Goal: Task Accomplishment & Management: Manage account settings

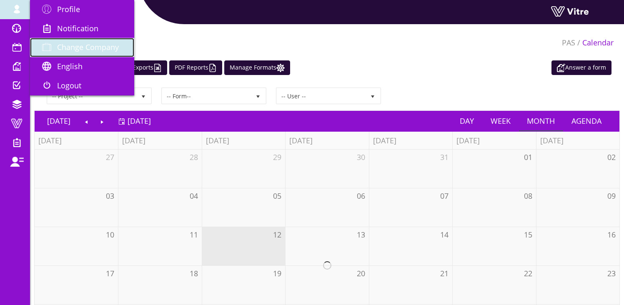
click at [74, 50] on span "Change Company" at bounding box center [88, 47] width 62 height 10
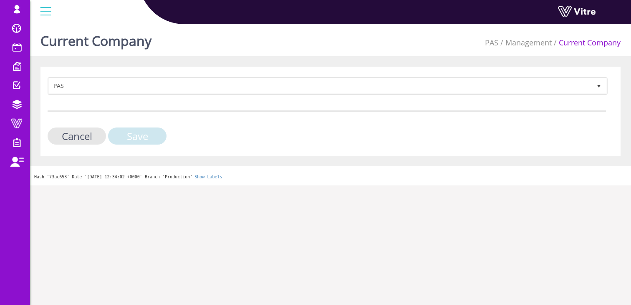
click at [155, 138] on input "Save" at bounding box center [137, 136] width 58 height 17
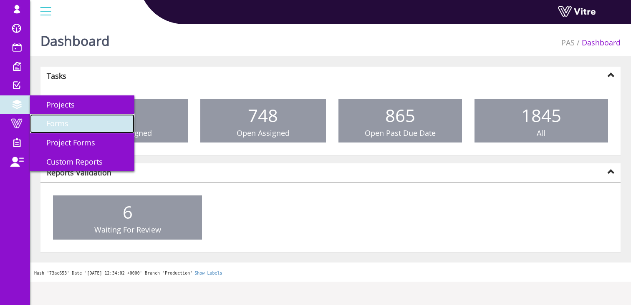
click at [60, 126] on span "Forms" at bounding box center [52, 123] width 32 height 10
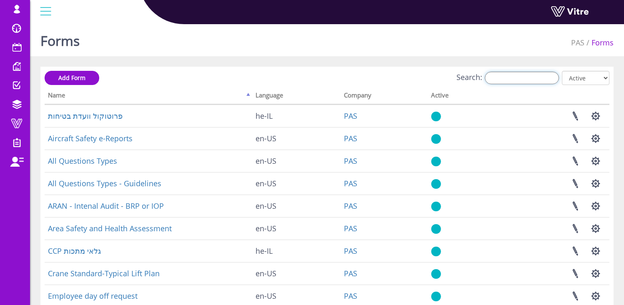
click at [524, 77] on input "Search:" at bounding box center [522, 78] width 74 height 13
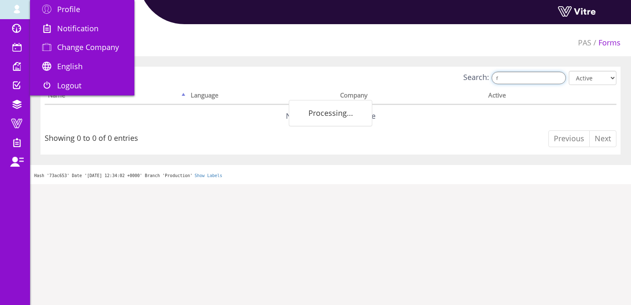
type input "f"
click at [2, 5] on link "[EMAIL_ADDRESS][DOMAIN_NAME]" at bounding box center [15, 9] width 30 height 19
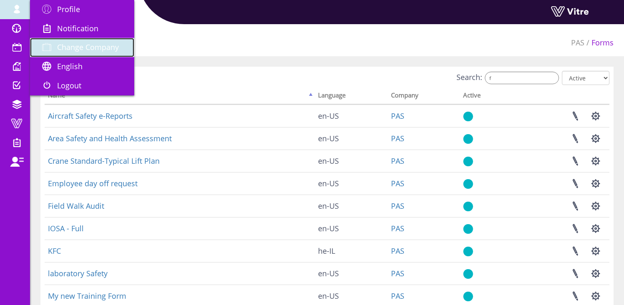
click at [67, 51] on span "Change Company" at bounding box center [88, 47] width 62 height 10
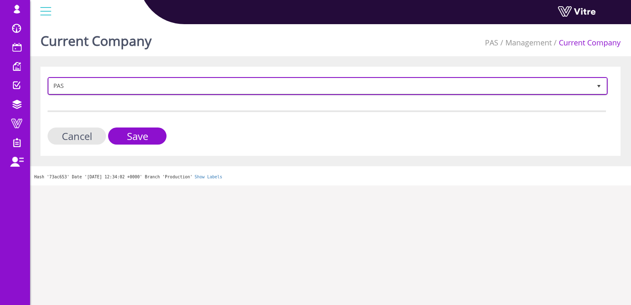
click at [107, 86] on span "PAS" at bounding box center [320, 85] width 542 height 15
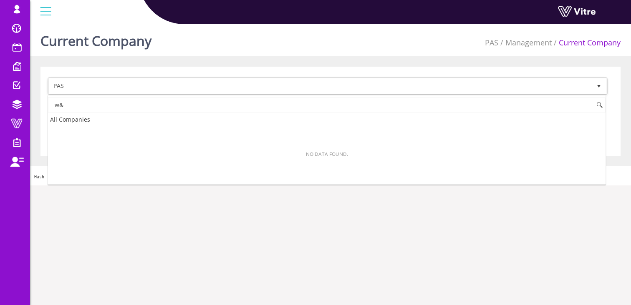
type input "w"
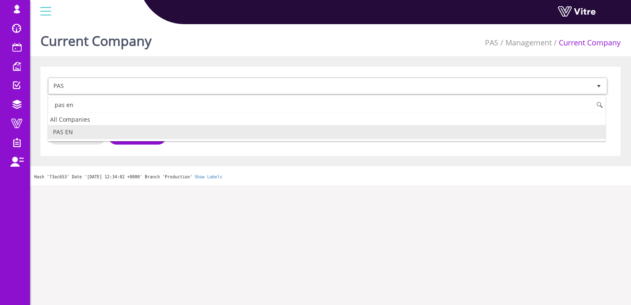
click at [93, 128] on li "PAS EN" at bounding box center [326, 132] width 557 height 14
type input "pas en"
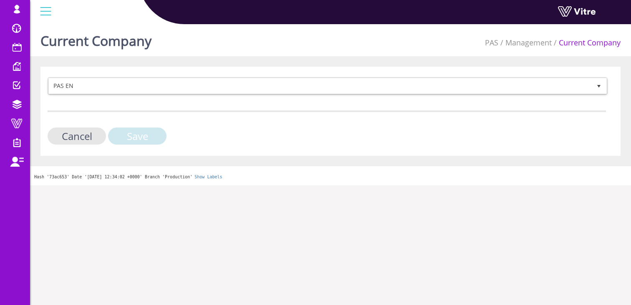
click at [128, 134] on input "Save" at bounding box center [137, 136] width 58 height 17
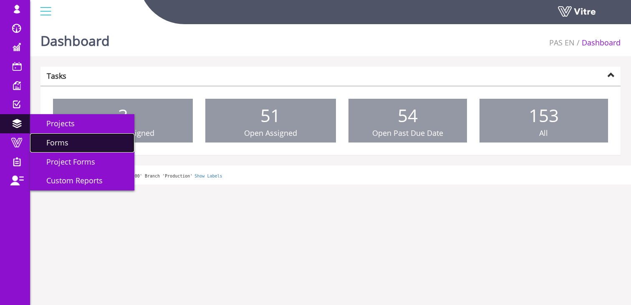
click at [60, 146] on span "Forms" at bounding box center [52, 143] width 32 height 10
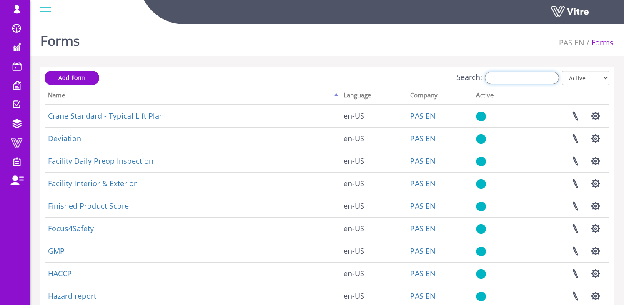
click at [536, 75] on input "Search:" at bounding box center [522, 78] width 74 height 13
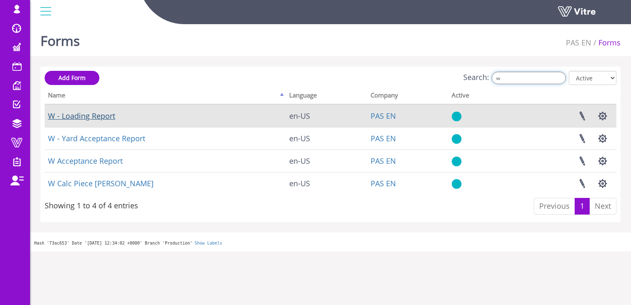
type input "w"
click at [108, 117] on link "W - Loading Report" at bounding box center [81, 116] width 67 height 10
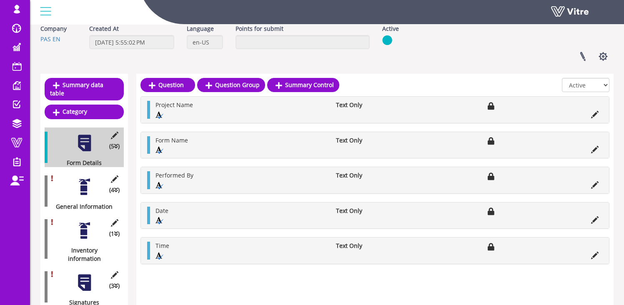
scroll to position [73, 0]
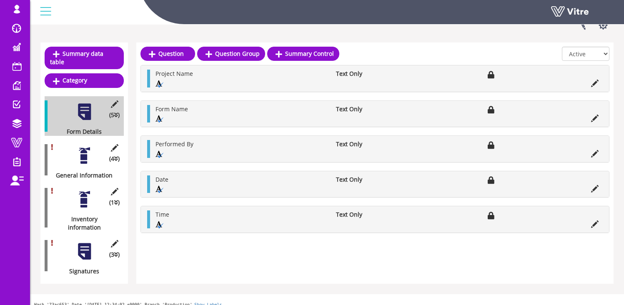
click at [79, 151] on div at bounding box center [84, 155] width 19 height 19
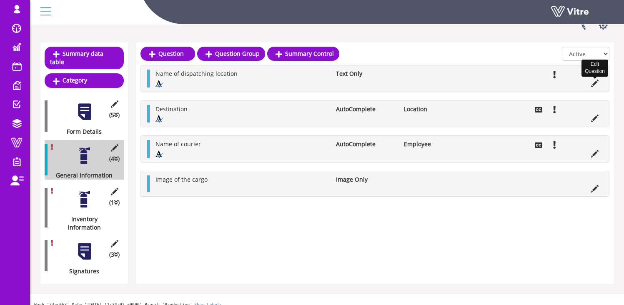
click at [596, 82] on icon at bounding box center [595, 84] width 8 height 8
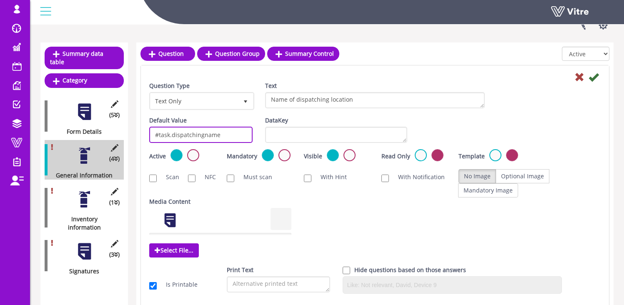
drag, startPoint x: 154, startPoint y: 136, endPoint x: 229, endPoint y: 139, distance: 75.1
click at [229, 139] on input "#task.dispatchingname" at bounding box center [200, 135] width 103 height 16
click at [230, 138] on input "#task.dispatchingname" at bounding box center [200, 135] width 103 height 16
drag, startPoint x: 154, startPoint y: 136, endPoint x: 169, endPoint y: 138, distance: 14.6
click at [169, 138] on input "#task.dispatchingname" at bounding box center [200, 135] width 103 height 16
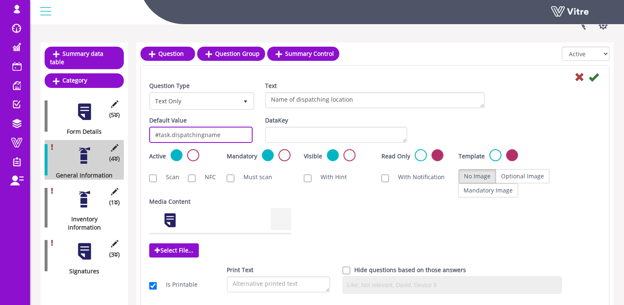
click at [176, 136] on input "#task.dispatchingname" at bounding box center [200, 135] width 103 height 16
drag, startPoint x: 225, startPoint y: 136, endPoint x: 173, endPoint y: 138, distance: 51.8
click at [173, 137] on input "#task.dispatchingname" at bounding box center [200, 135] width 103 height 16
click at [228, 135] on input "#task.dispatchingname" at bounding box center [200, 135] width 103 height 16
drag, startPoint x: 242, startPoint y: 140, endPoint x: 155, endPoint y: 126, distance: 88.2
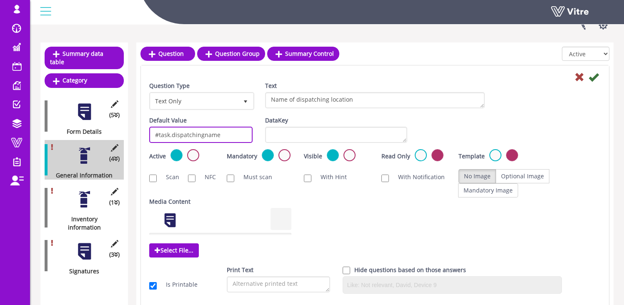
click at [155, 126] on div "Default Value #task.dispatchingname" at bounding box center [200, 129] width 103 height 27
click at [581, 77] on icon at bounding box center [580, 77] width 10 height 10
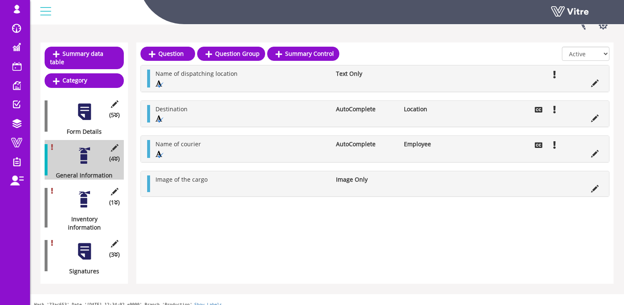
click at [87, 195] on div at bounding box center [84, 199] width 19 height 19
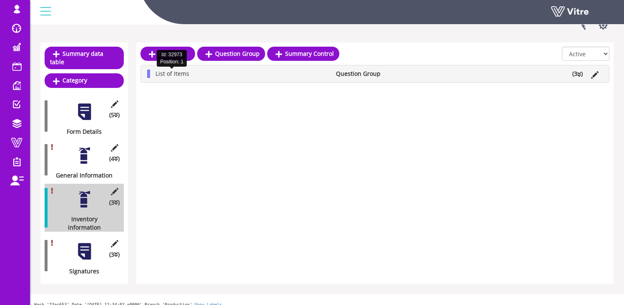
click at [177, 71] on span "List of Items" at bounding box center [173, 74] width 34 height 8
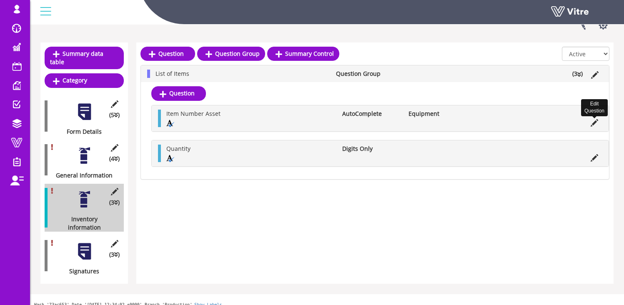
click at [596, 124] on icon at bounding box center [595, 123] width 8 height 8
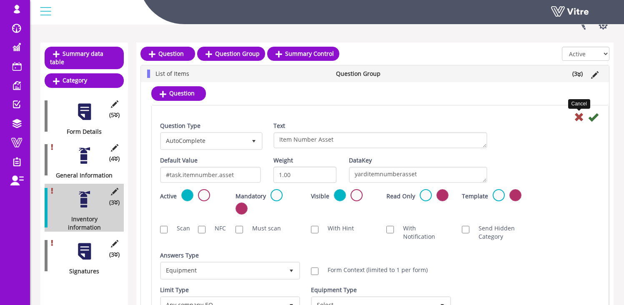
click at [579, 117] on icon at bounding box center [579, 117] width 10 height 10
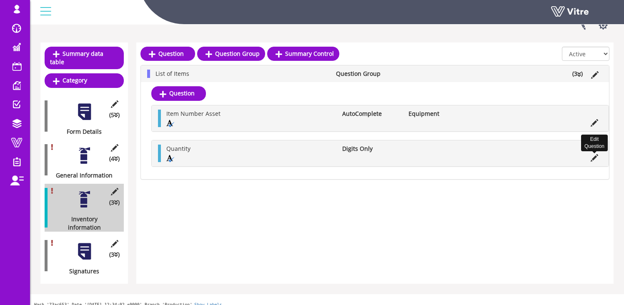
click at [595, 158] on icon at bounding box center [595, 158] width 8 height 8
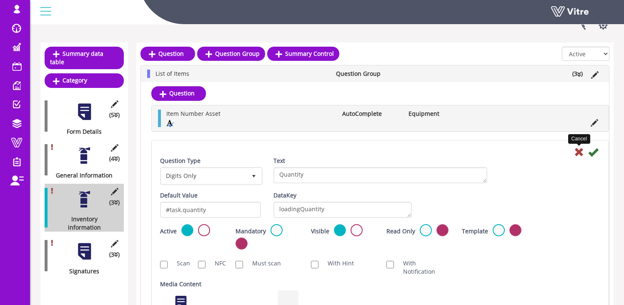
click at [579, 152] on icon at bounding box center [579, 152] width 10 height 10
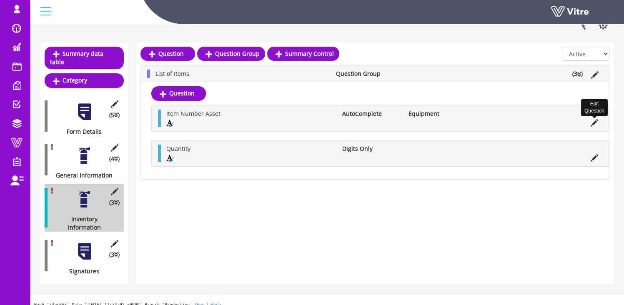
click at [594, 121] on icon at bounding box center [595, 123] width 8 height 8
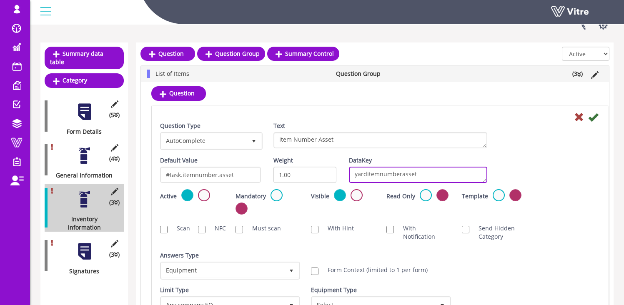
drag, startPoint x: 354, startPoint y: 176, endPoint x: 428, endPoint y: 171, distance: 73.6
click at [428, 171] on textarea "yarditemnumberasset" at bounding box center [418, 175] width 138 height 16
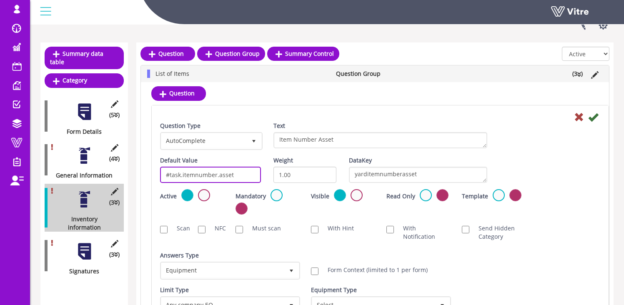
drag, startPoint x: 240, startPoint y: 176, endPoint x: 148, endPoint y: 174, distance: 91.8
click at [148, 174] on div "Question Item Number Digits Only Item Number Asset AutoComplete Equipment Quest…" at bounding box center [375, 251] width 468 height 339
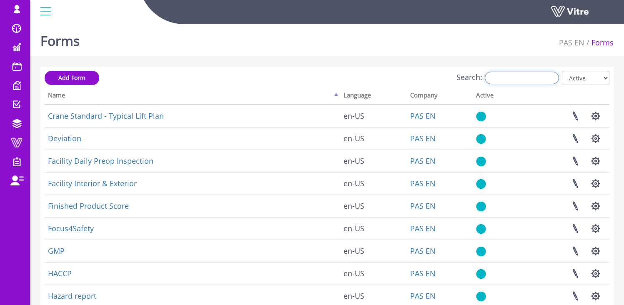
click at [525, 76] on input "Search:" at bounding box center [522, 78] width 74 height 13
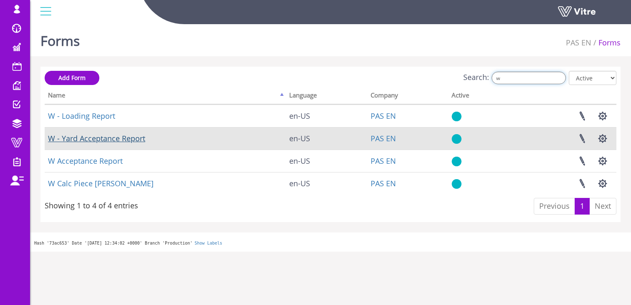
type input "w"
click at [105, 140] on link "W - Yard Acceptance Report" at bounding box center [96, 138] width 97 height 10
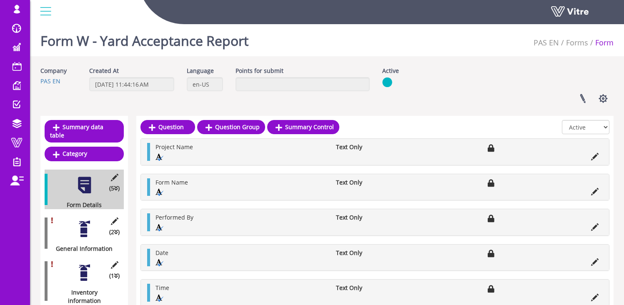
click at [83, 220] on div at bounding box center [84, 229] width 19 height 19
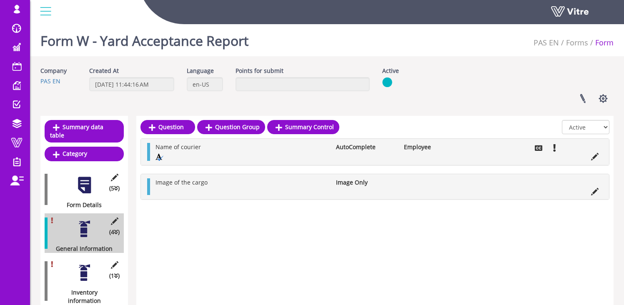
click at [86, 274] on div at bounding box center [84, 273] width 19 height 19
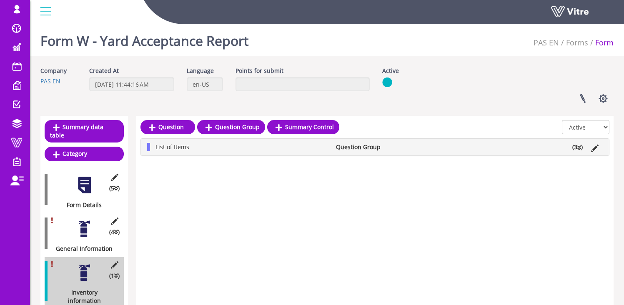
click at [191, 149] on li "List of Items" at bounding box center [241, 147] width 181 height 8
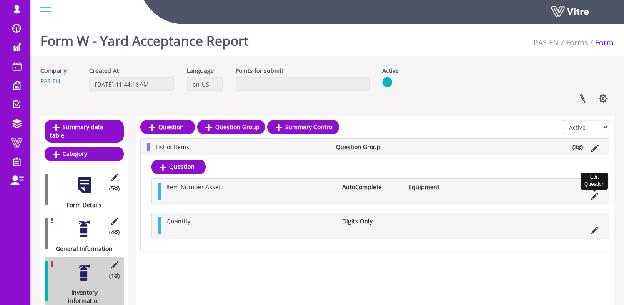
click at [597, 196] on icon at bounding box center [595, 197] width 8 height 8
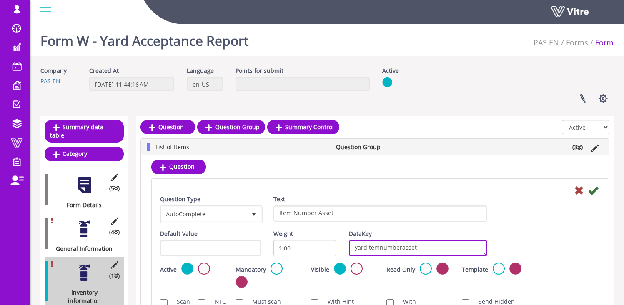
drag, startPoint x: 355, startPoint y: 249, endPoint x: 433, endPoint y: 245, distance: 78.1
click at [433, 245] on textarea "yarditemnumberasset" at bounding box center [418, 248] width 138 height 16
click at [417, 249] on textarea "yarditemnumberasset" at bounding box center [418, 248] width 138 height 16
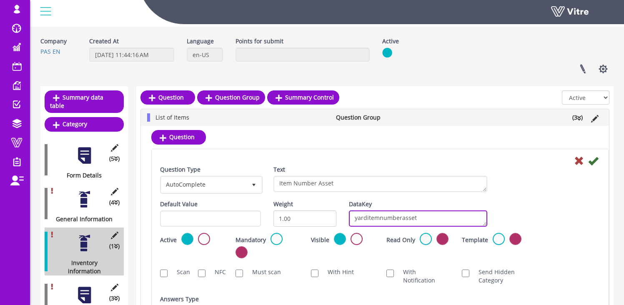
scroll to position [45, 0]
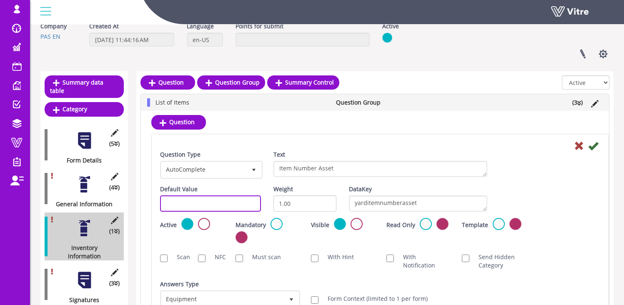
click at [201, 204] on input "text" at bounding box center [210, 204] width 101 height 16
click at [460, 189] on div "DataKey yarditemnumberasset" at bounding box center [418, 198] width 138 height 27
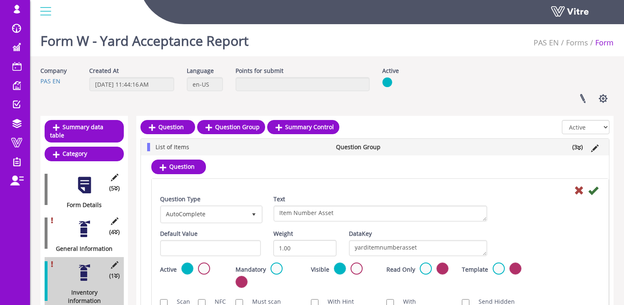
scroll to position [0, 0]
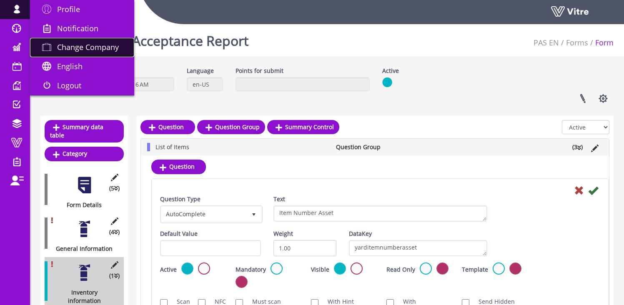
click at [80, 50] on span "Change Company" at bounding box center [88, 47] width 62 height 10
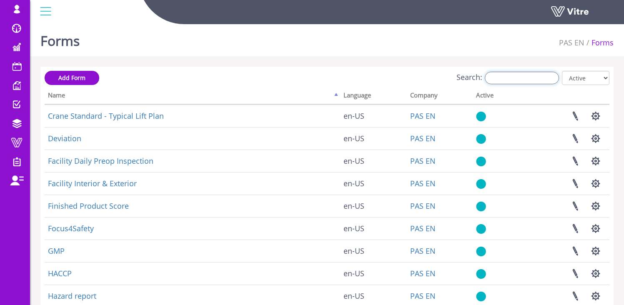
click at [513, 75] on input "Search:" at bounding box center [522, 78] width 74 height 13
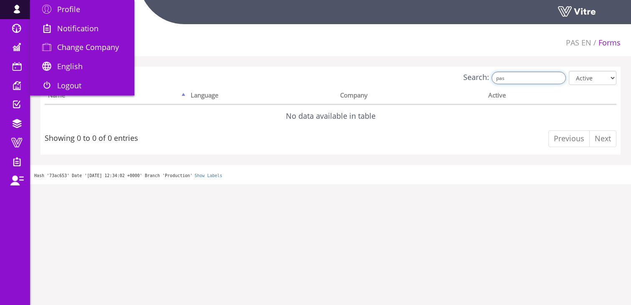
type input "pas"
click at [8, 9] on span at bounding box center [16, 9] width 21 height 10
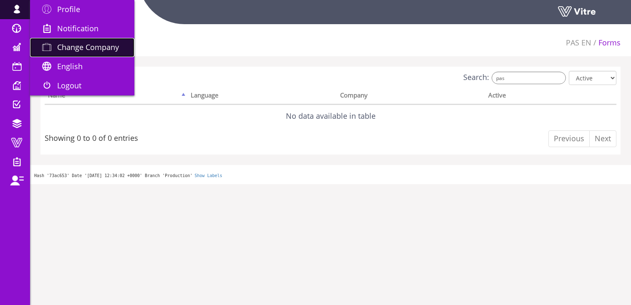
click at [71, 47] on span "Change Company" at bounding box center [88, 47] width 62 height 10
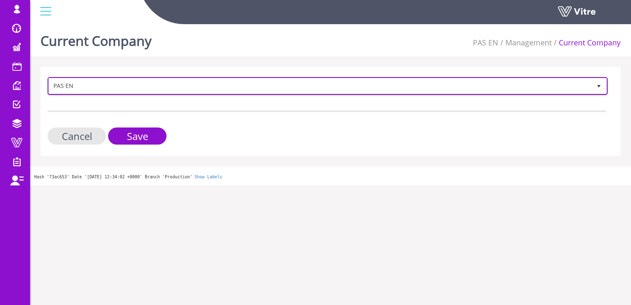
click at [75, 88] on span "PAS EN" at bounding box center [320, 85] width 542 height 15
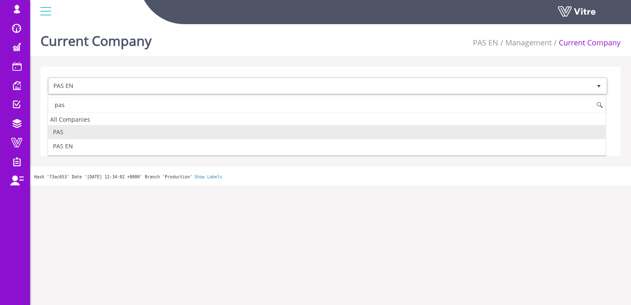
click at [68, 131] on li "PAS" at bounding box center [326, 132] width 557 height 14
type input "pas"
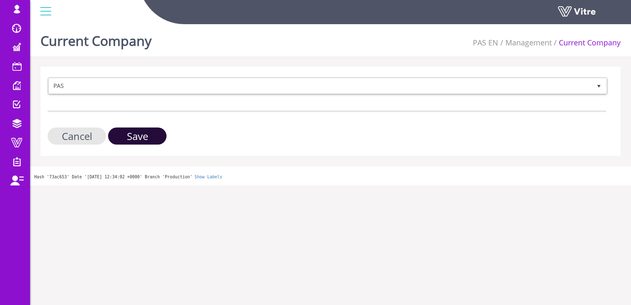
click at [148, 131] on input "Save" at bounding box center [137, 136] width 58 height 17
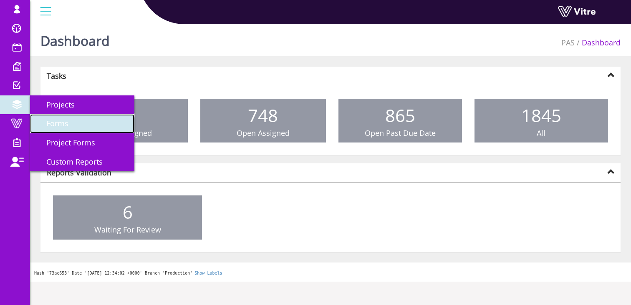
click at [50, 121] on span "Forms" at bounding box center [52, 123] width 32 height 10
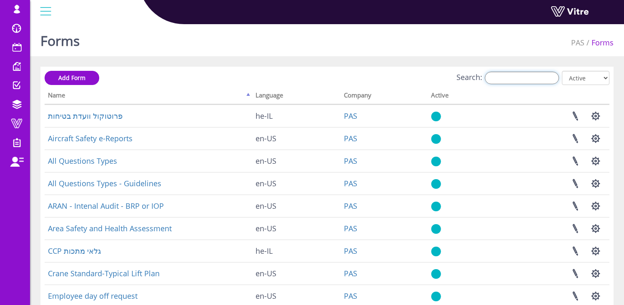
click at [503, 77] on input "Search:" at bounding box center [522, 78] width 74 height 13
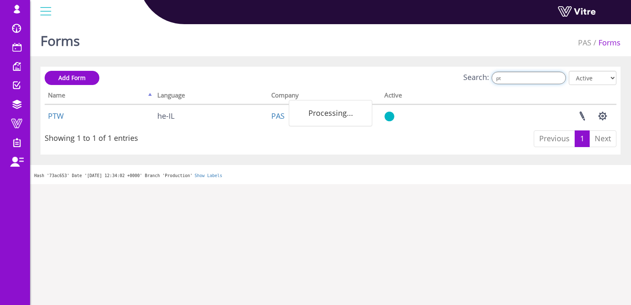
type input "p"
type input "j"
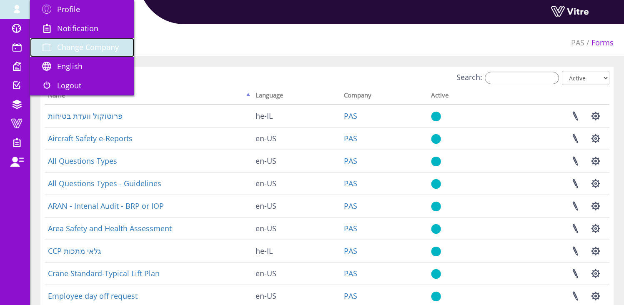
click at [84, 43] on span "Change Company" at bounding box center [88, 47] width 62 height 10
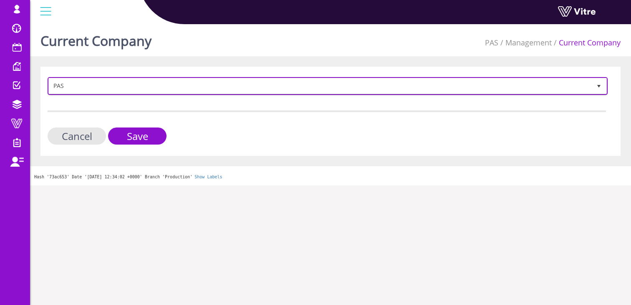
click at [138, 86] on span "PAS" at bounding box center [320, 85] width 542 height 15
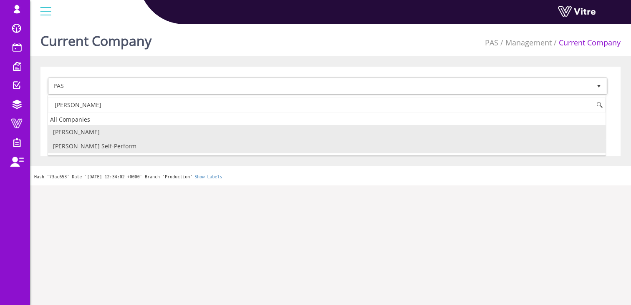
click at [105, 145] on li "Hoffman Self-Perform" at bounding box center [326, 146] width 557 height 14
type input "hoff"
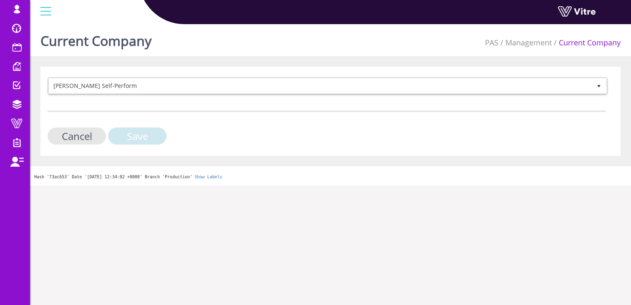
click at [139, 130] on input "Save" at bounding box center [137, 136] width 58 height 17
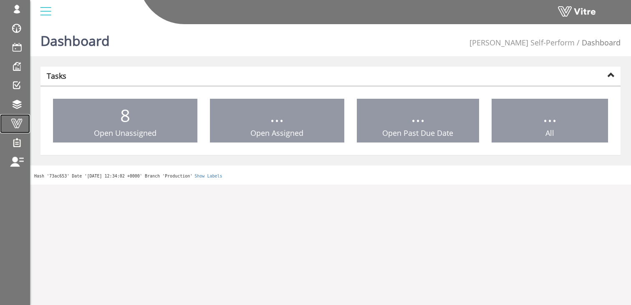
click at [15, 127] on span at bounding box center [16, 123] width 21 height 10
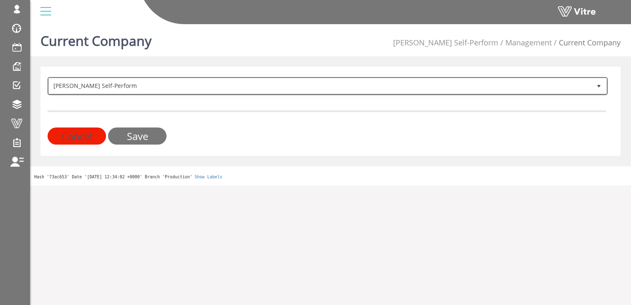
click at [111, 86] on span "[PERSON_NAME] Self-Perform" at bounding box center [320, 85] width 542 height 15
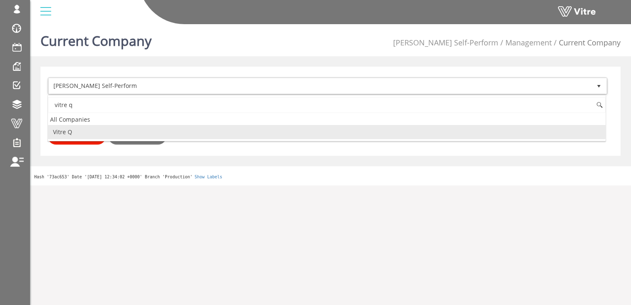
click at [173, 130] on li "Vitre Q" at bounding box center [326, 132] width 557 height 14
type input "vitre q"
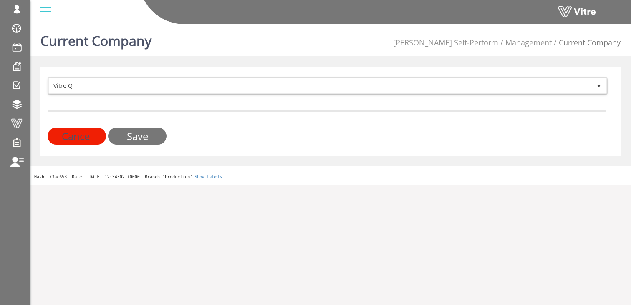
click at [132, 136] on input "Save" at bounding box center [137, 136] width 58 height 17
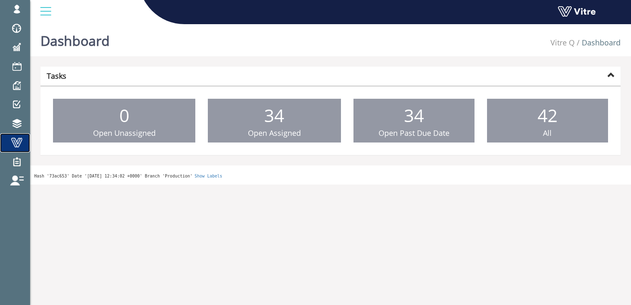
click at [18, 142] on span at bounding box center [16, 143] width 21 height 10
